Goal: Check status: Check status

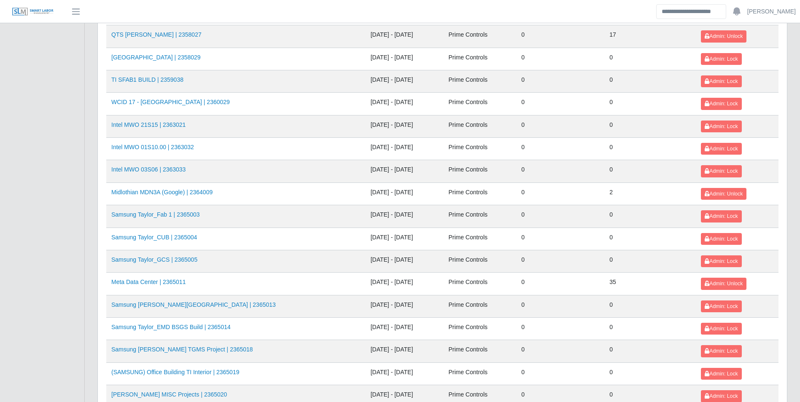
scroll to position [891, 0]
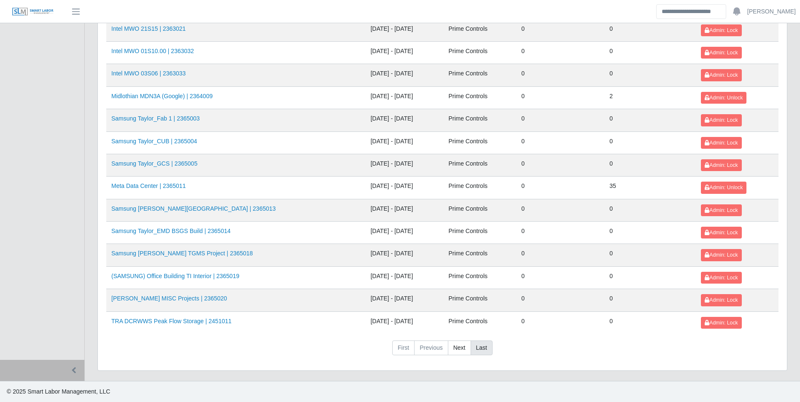
click at [480, 347] on link "Last" at bounding box center [482, 348] width 22 height 15
click at [458, 349] on link "Next" at bounding box center [459, 348] width 23 height 15
click at [408, 343] on link "First" at bounding box center [403, 348] width 22 height 15
click at [455, 348] on link "Next" at bounding box center [459, 348] width 23 height 15
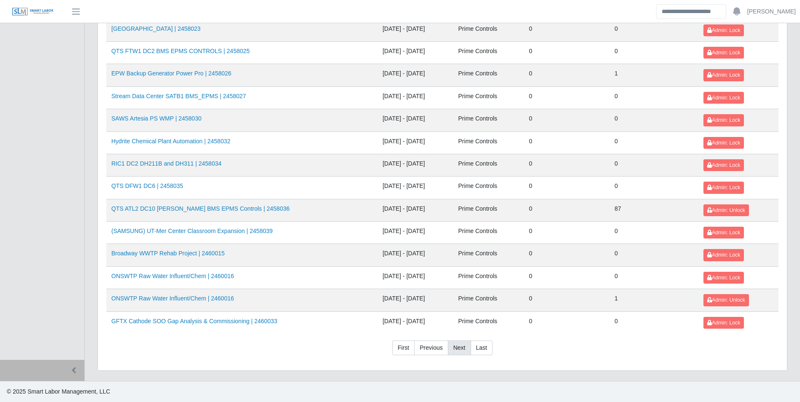
click at [455, 348] on link "Next" at bounding box center [459, 348] width 23 height 15
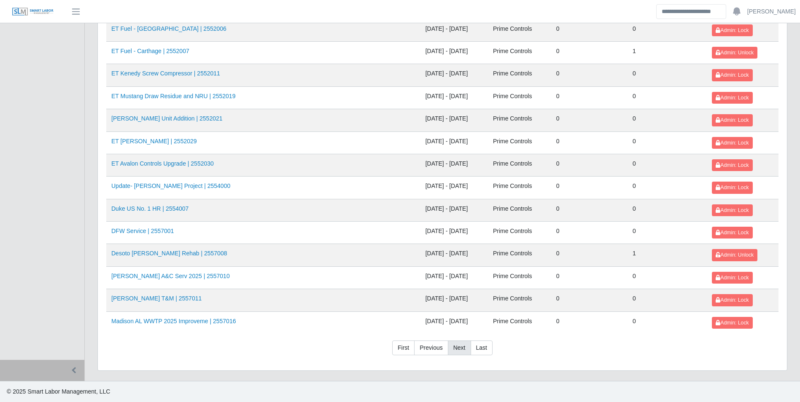
click at [455, 348] on link "Next" at bounding box center [459, 348] width 23 height 15
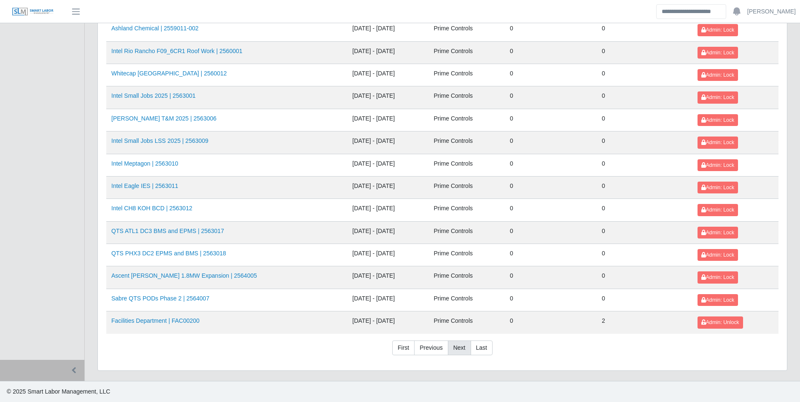
scroll to position [329, 0]
click at [182, 321] on link "Facilities Department | FAC00200" at bounding box center [155, 321] width 88 height 7
